Goal: Task Accomplishment & Management: Manage account settings

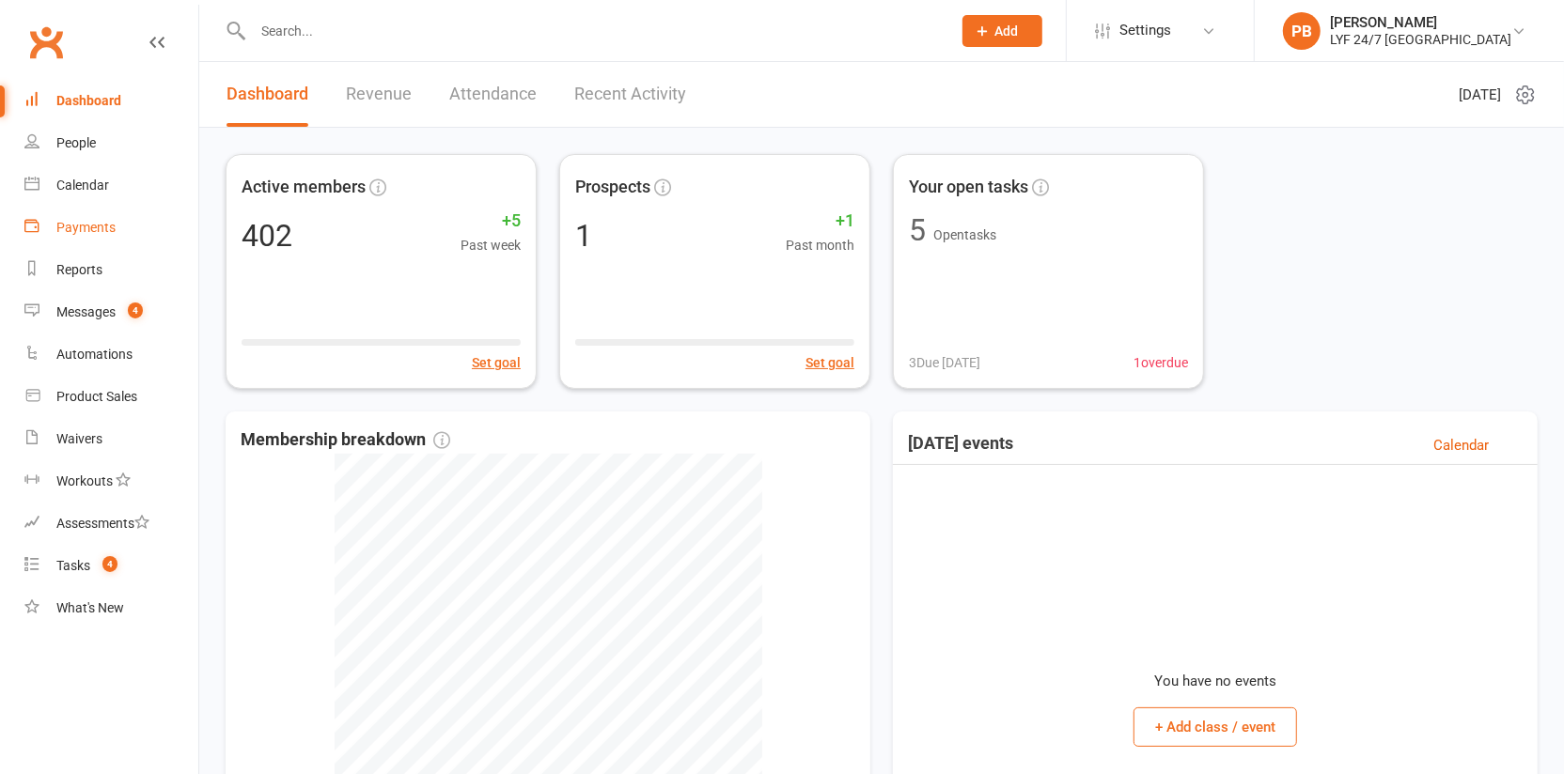
click at [113, 228] on div "Payments" at bounding box center [85, 227] width 59 height 15
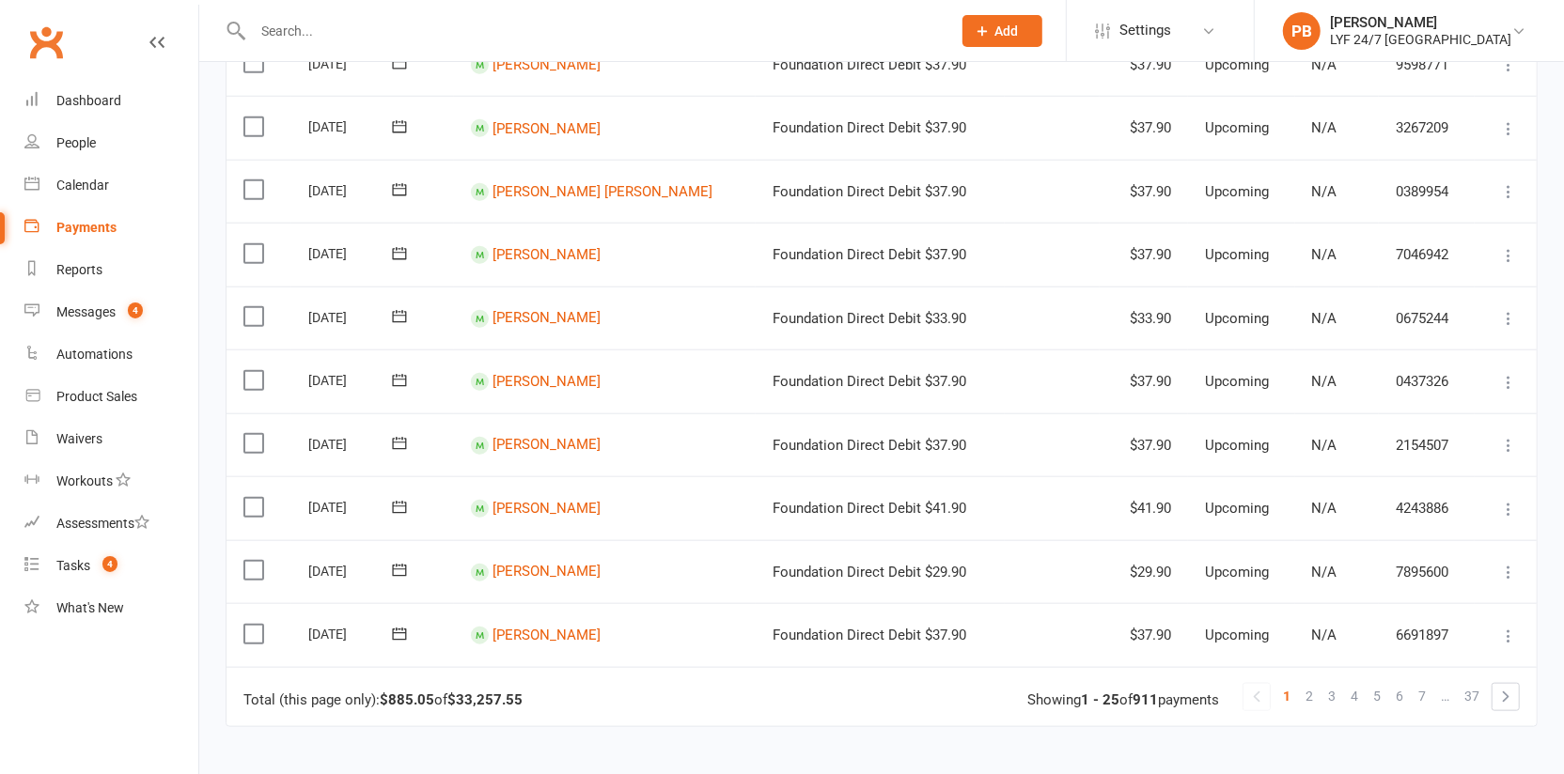
scroll to position [1239, 0]
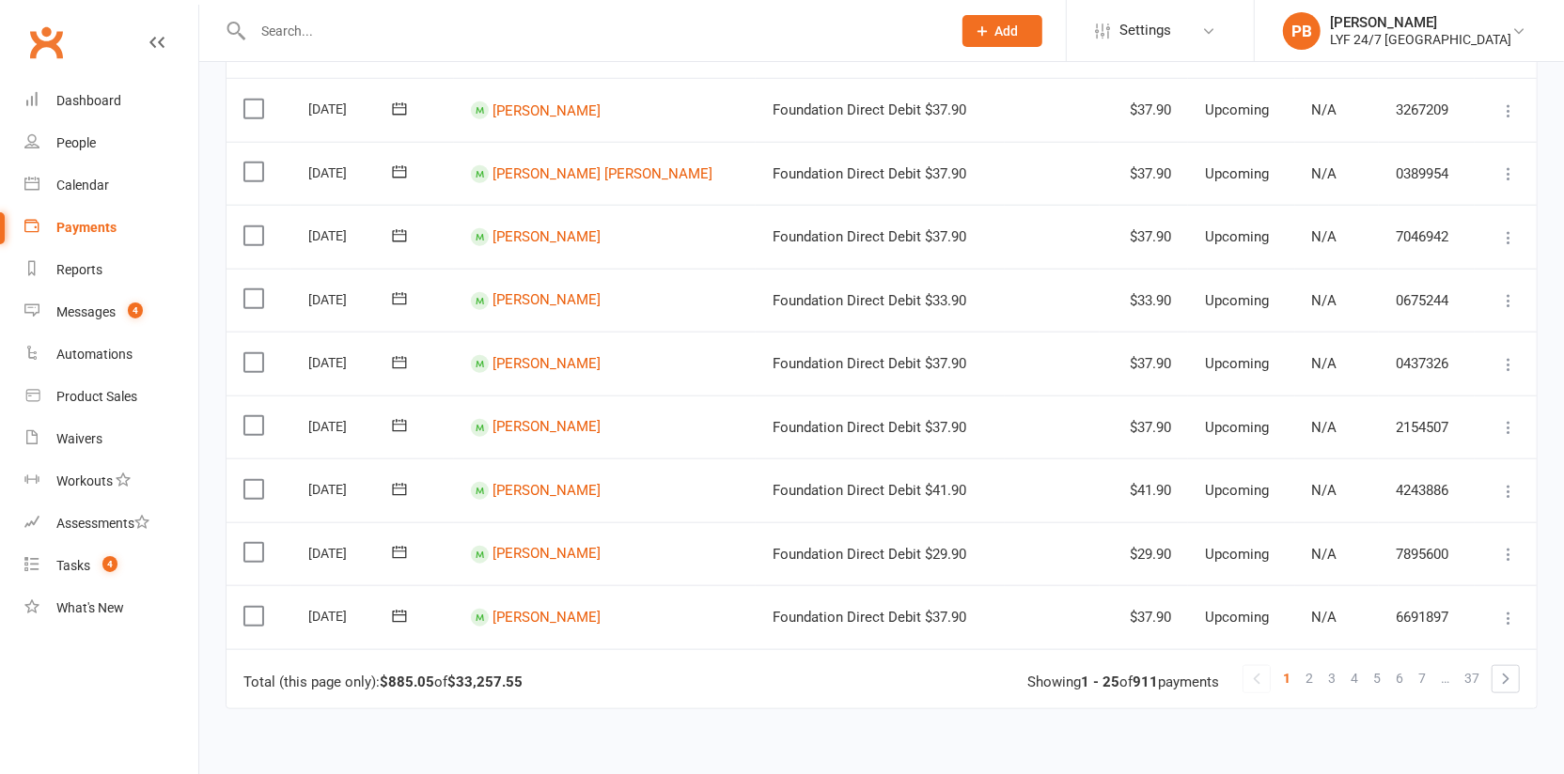
click at [243, 353] on label at bounding box center [255, 362] width 25 height 19
click at [243, 353] on input "checkbox" at bounding box center [249, 353] width 12 height 0
click at [249, 289] on label at bounding box center [255, 298] width 25 height 19
click at [249, 289] on input "checkbox" at bounding box center [249, 289] width 12 height 0
click at [1454, 736] on button "Change status" at bounding box center [1463, 730] width 148 height 39
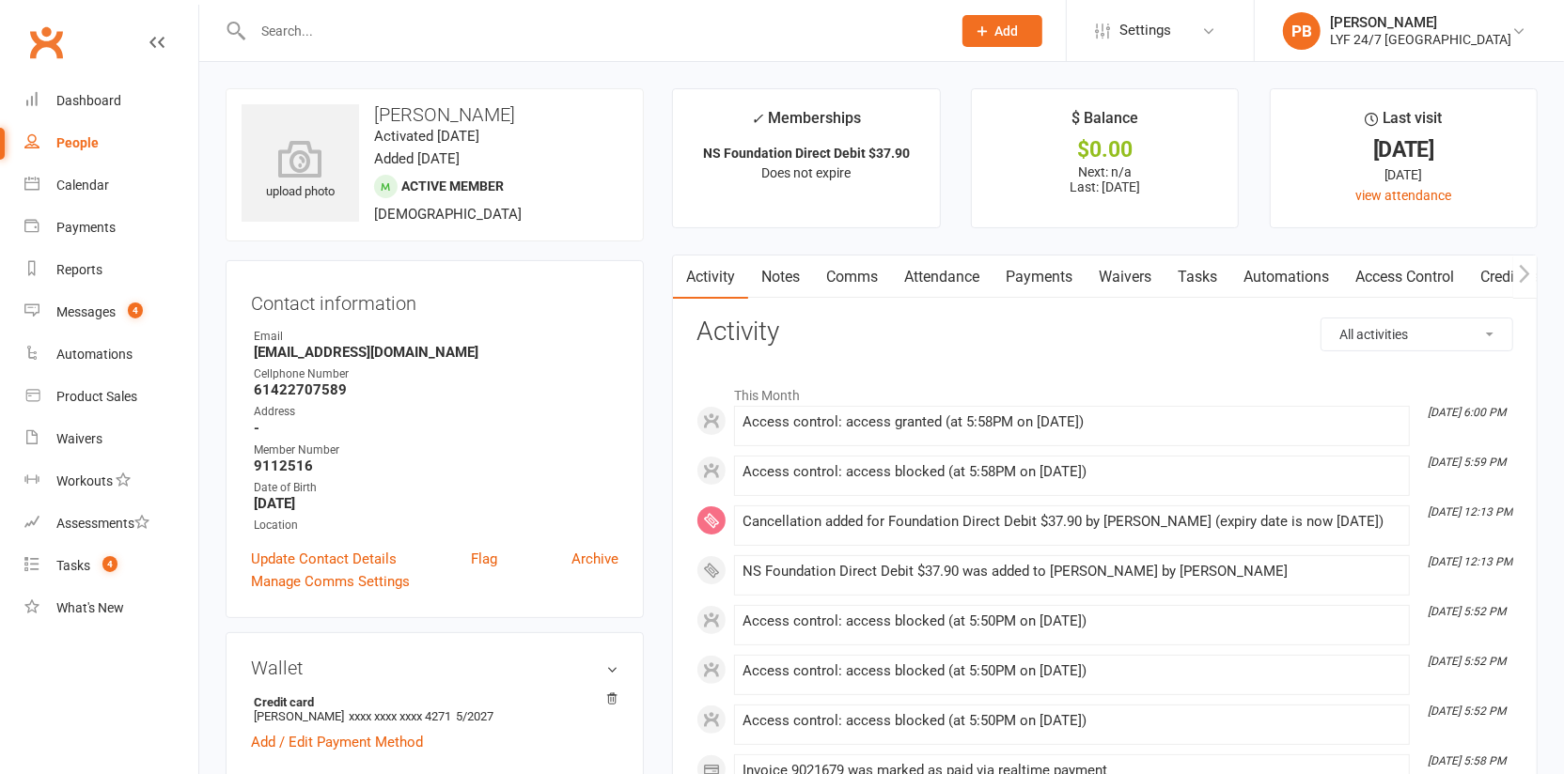
click at [1367, 273] on link "Access Control" at bounding box center [1404, 277] width 125 height 43
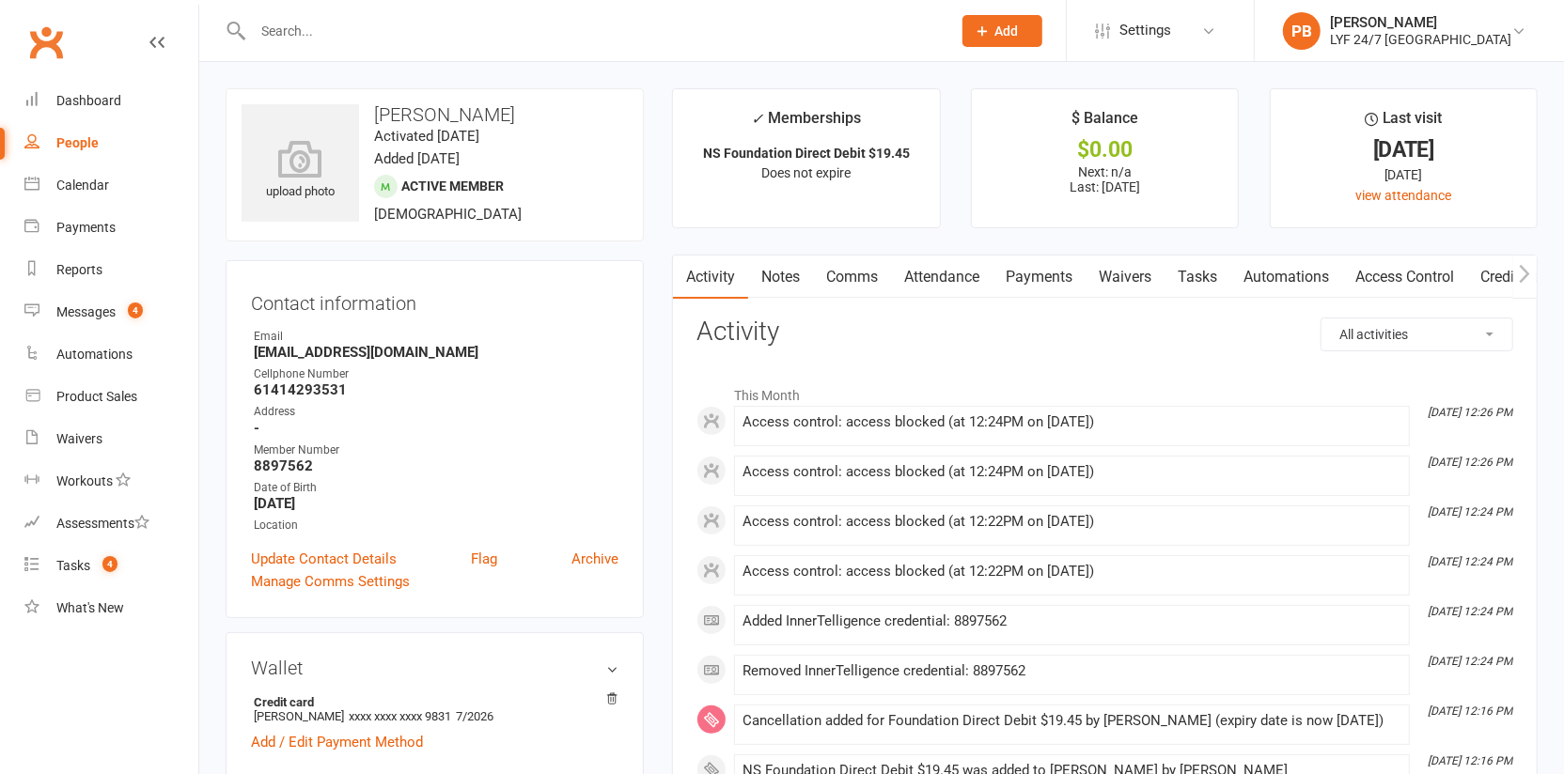
click at [1367, 273] on link "Access Control" at bounding box center [1404, 277] width 125 height 43
click at [1445, 276] on link "Access Control" at bounding box center [1404, 277] width 125 height 43
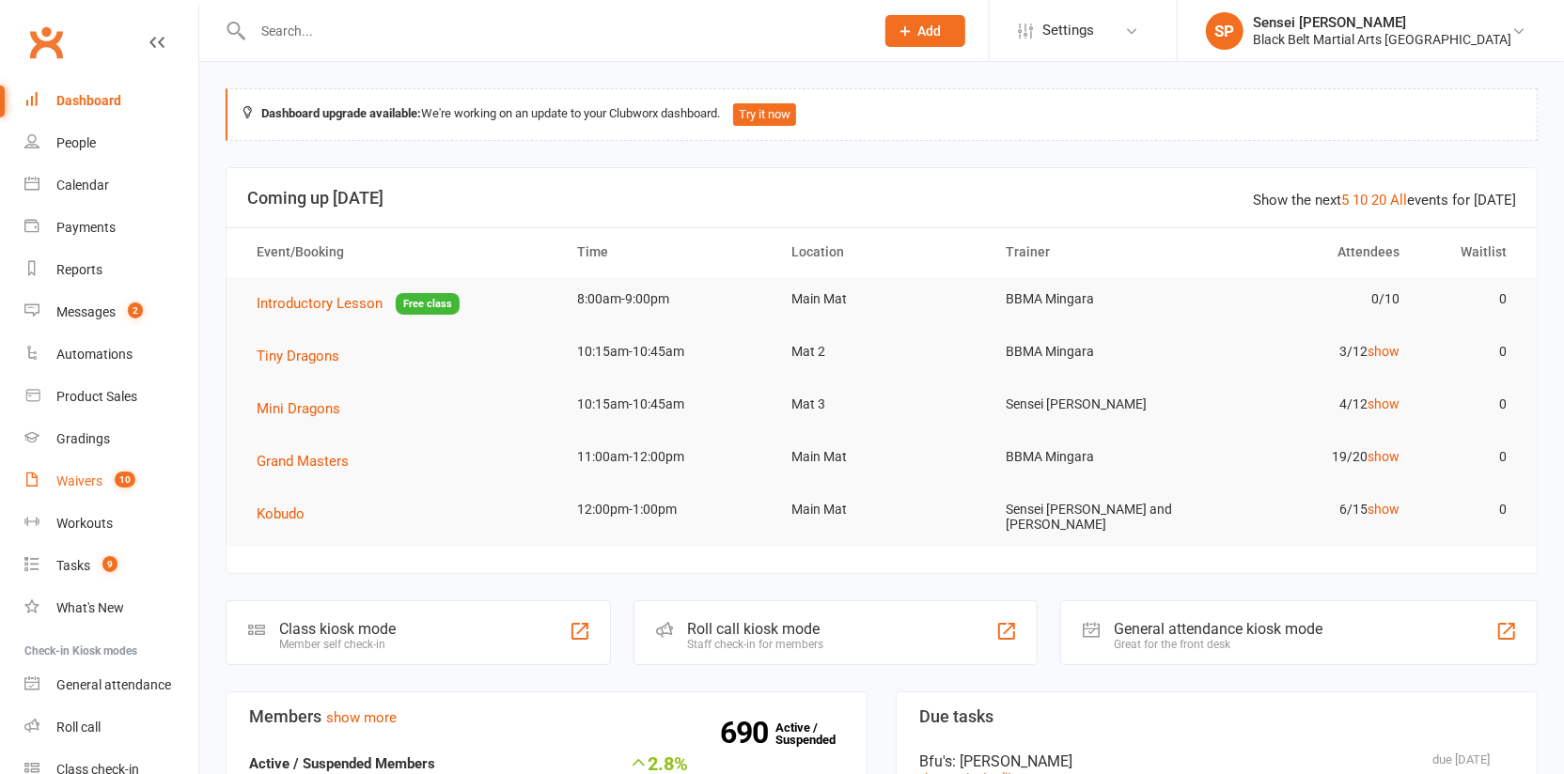
click at [85, 485] on div "Waivers" at bounding box center [79, 481] width 46 height 15
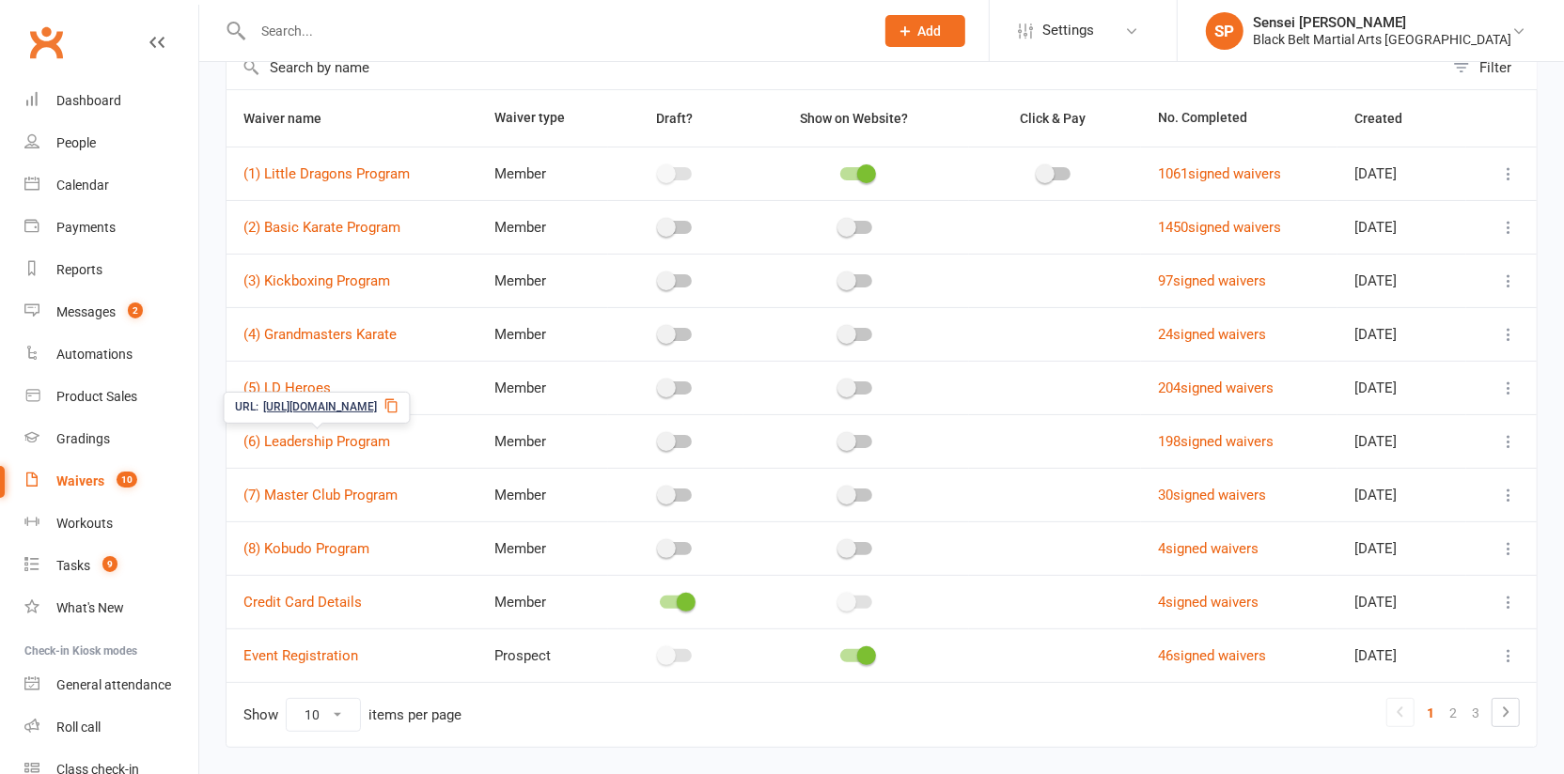
scroll to position [124, 0]
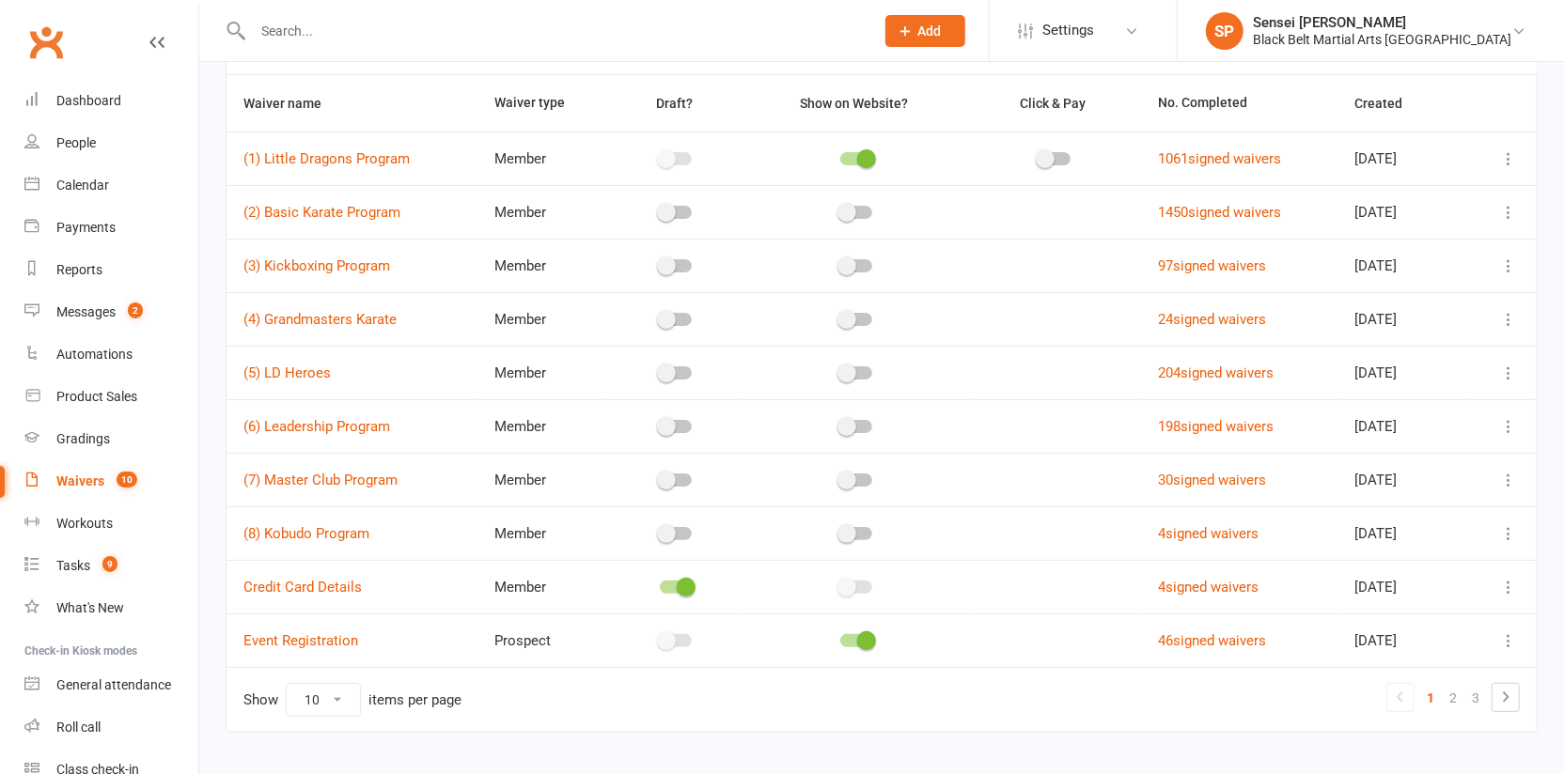
select select "100"
click option "100" at bounding box center [0, 0] width 0 height 0
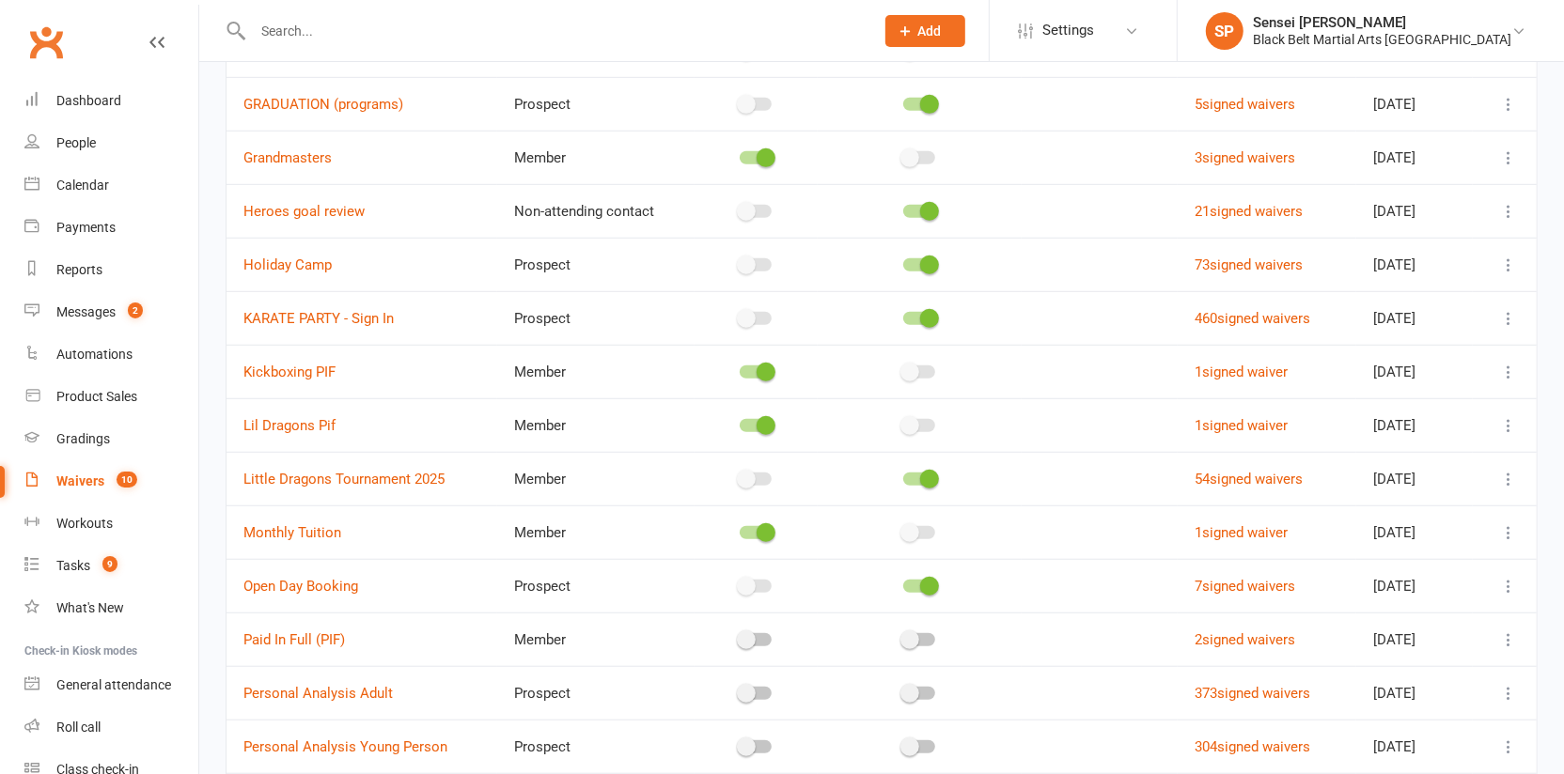
scroll to position [854, 0]
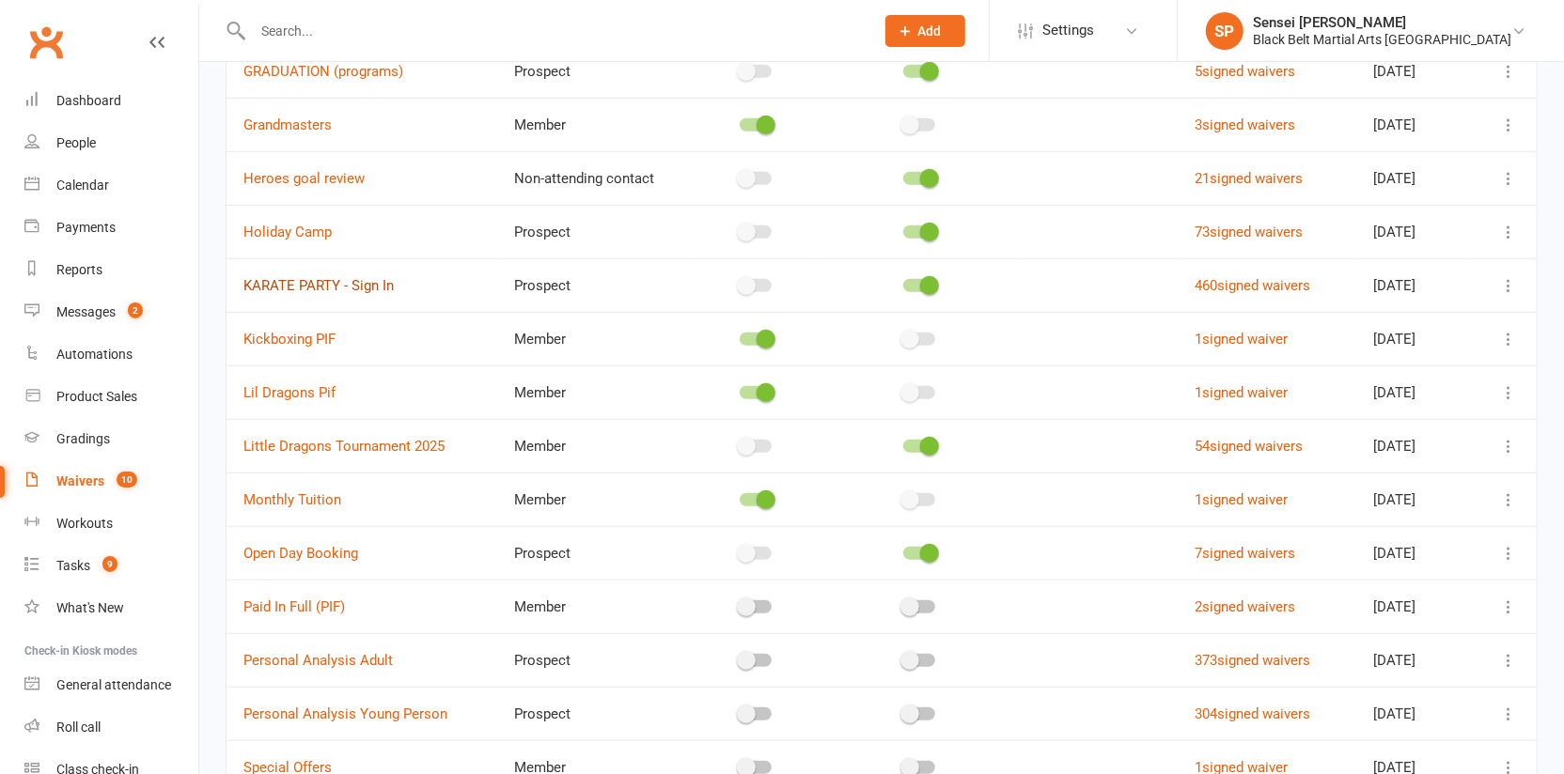
click at [305, 277] on link "KARATE PARTY - Sign In" at bounding box center [318, 285] width 150 height 17
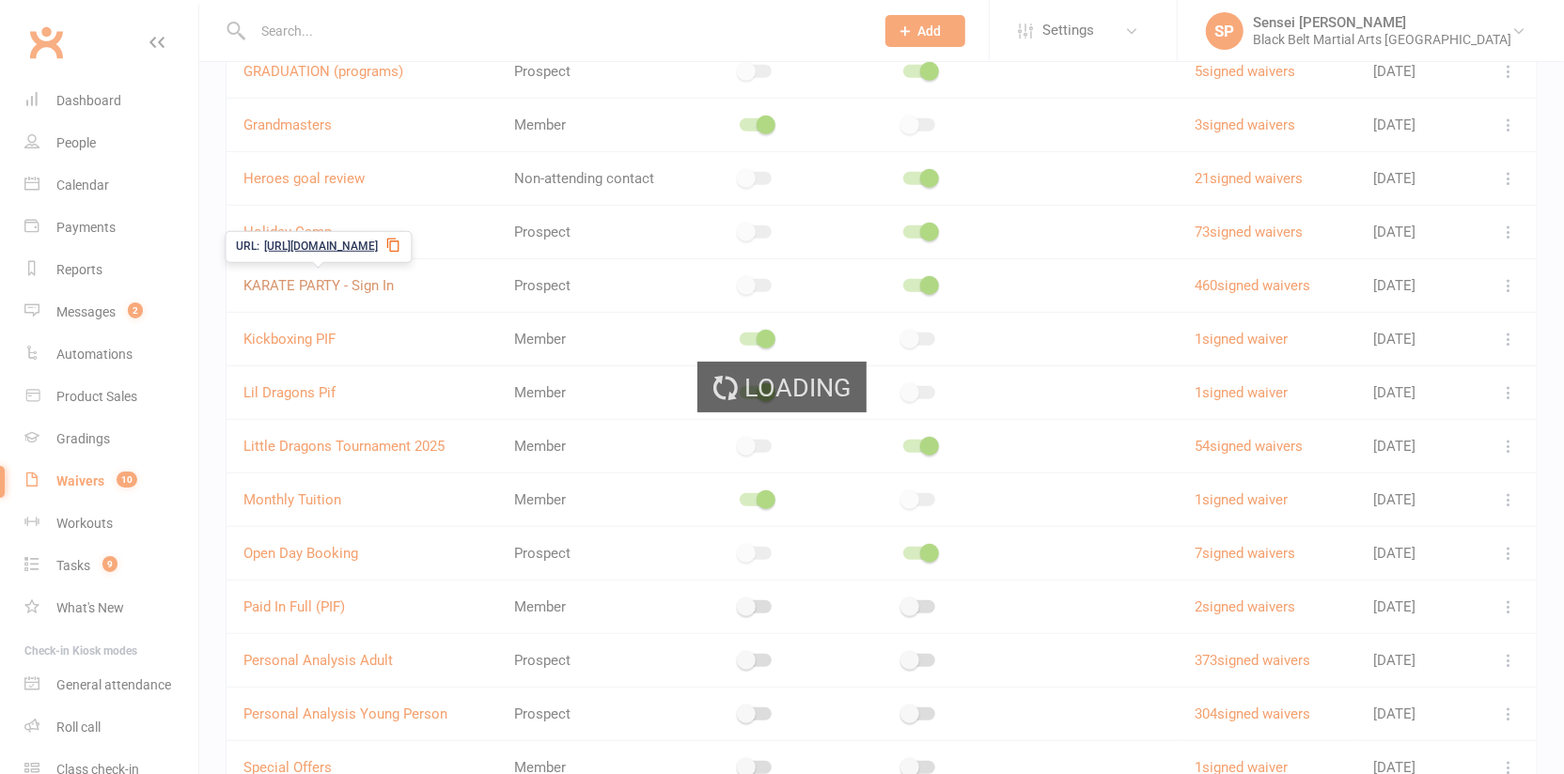
select select "applies_to_all_signees"
select select "checkbox"
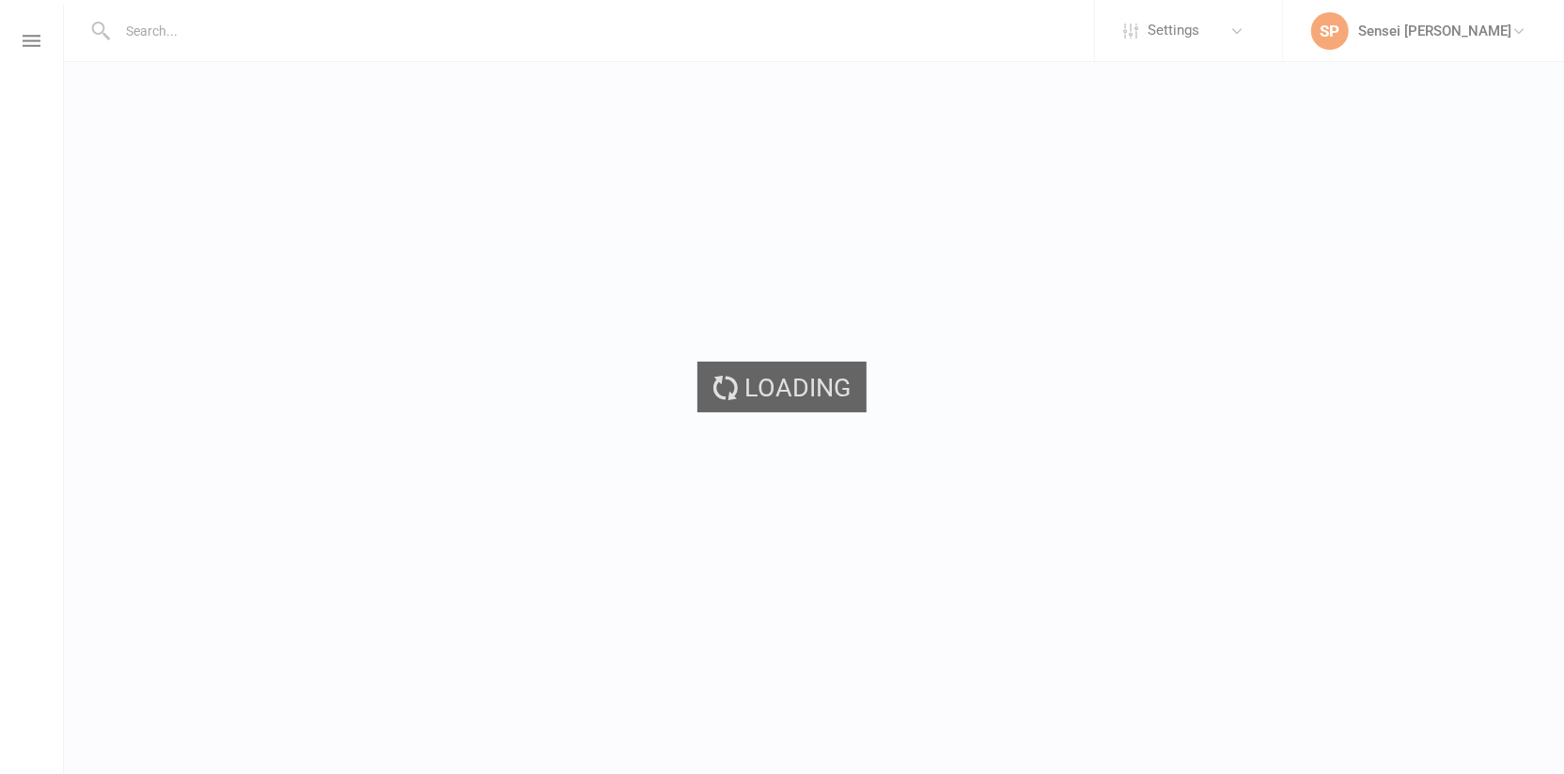
select select "applies_to_dependant_signees"
select select "select"
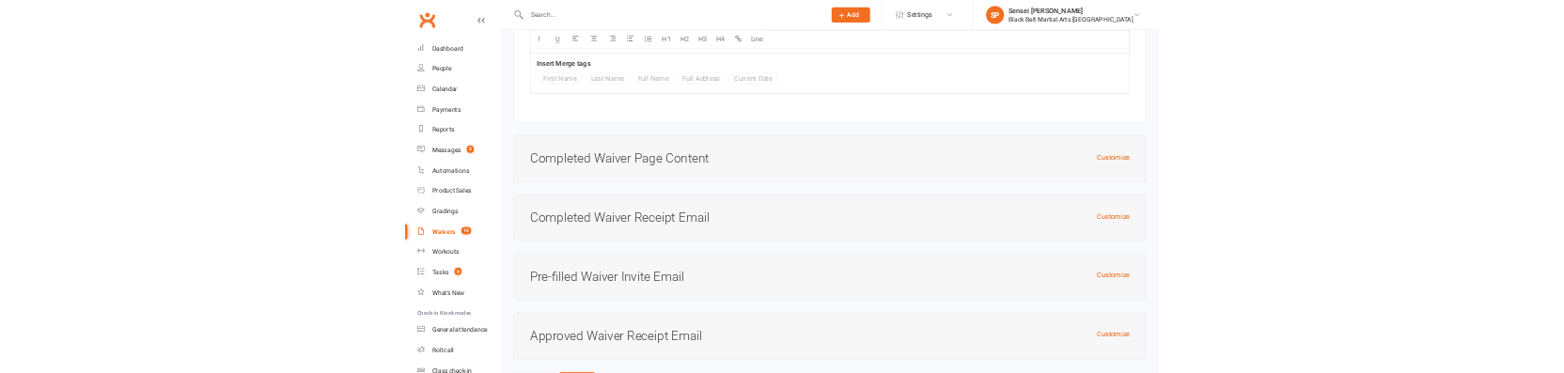
scroll to position [6224, 0]
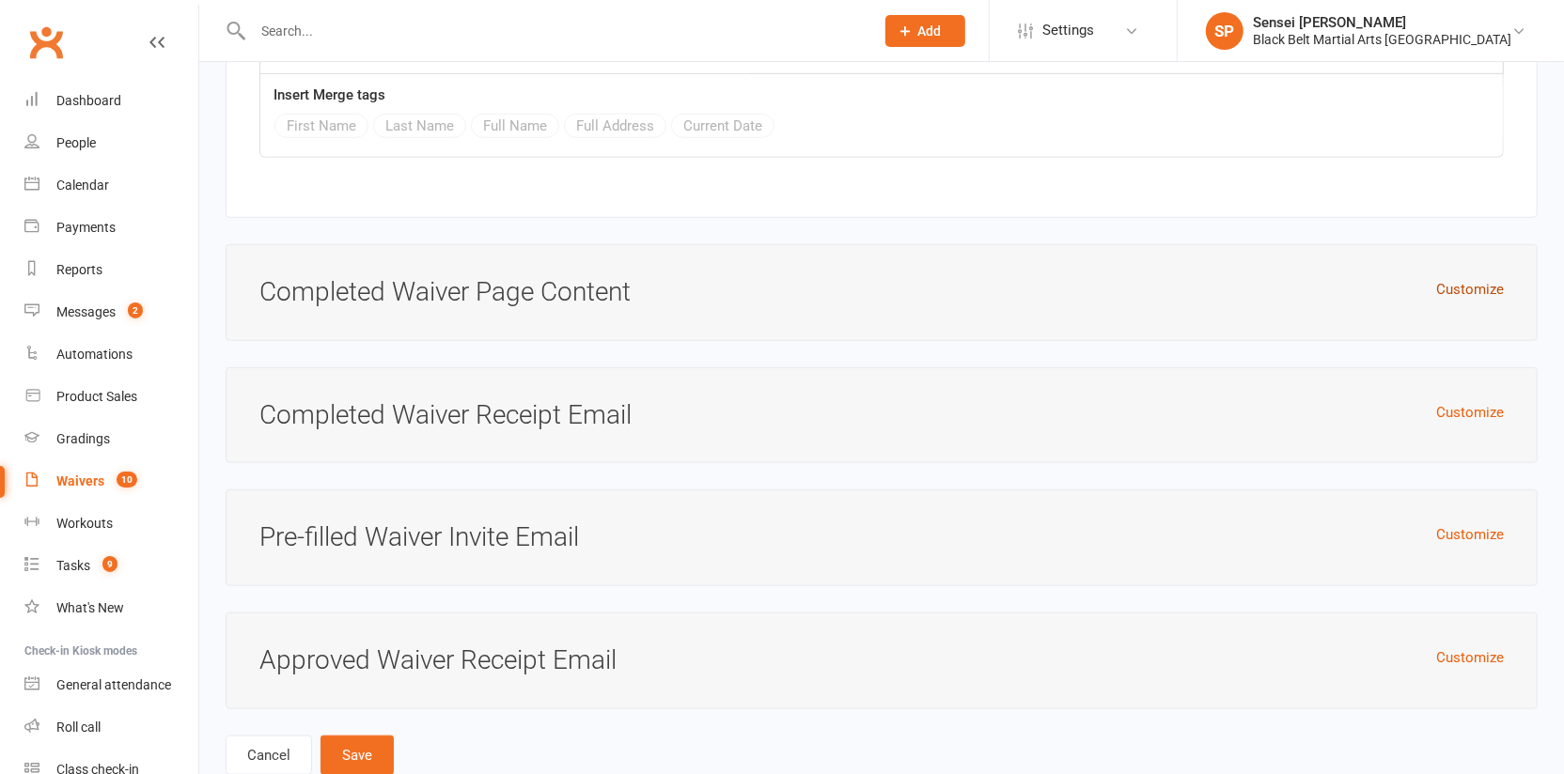
click at [1467, 278] on button "Customize" at bounding box center [1470, 289] width 68 height 23
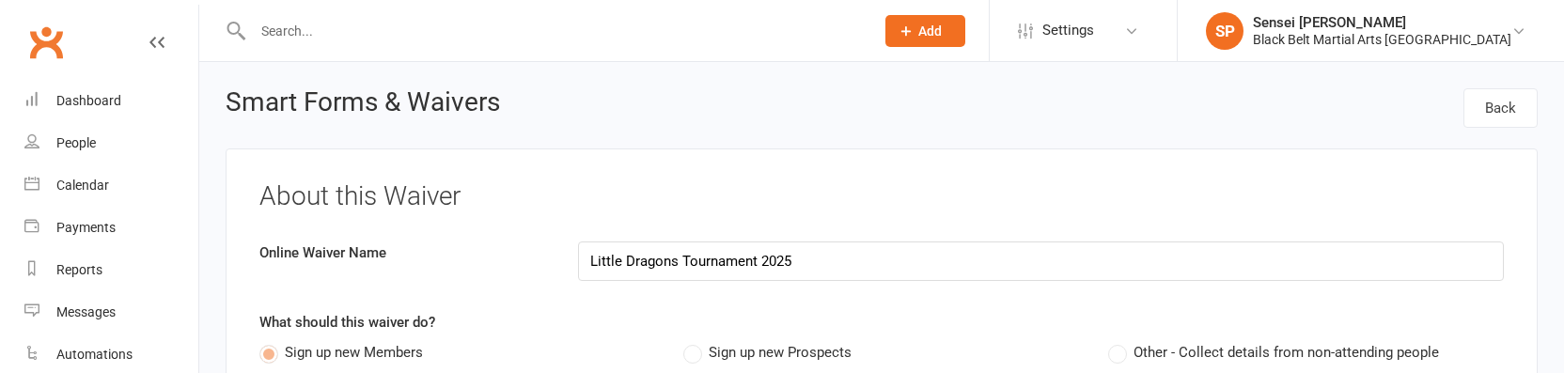
select select "applies_to_dependant_signees"
select select "select"
